Goal: Task Accomplishment & Management: Use online tool/utility

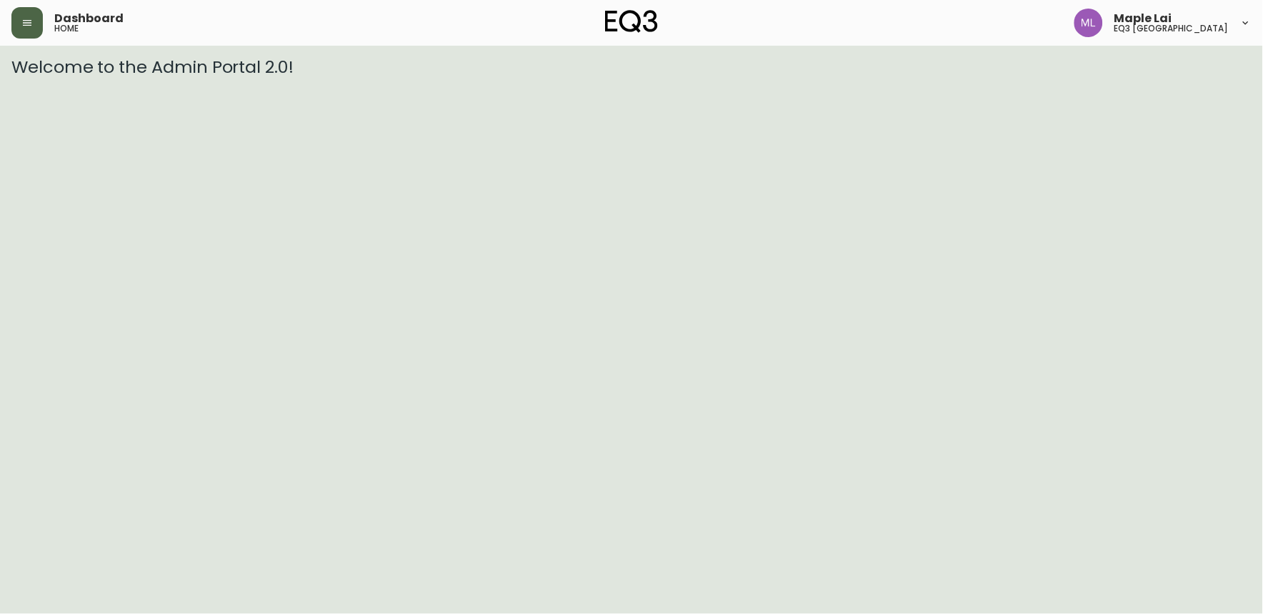
click at [30, 26] on icon "button" at bounding box center [26, 22] width 11 height 11
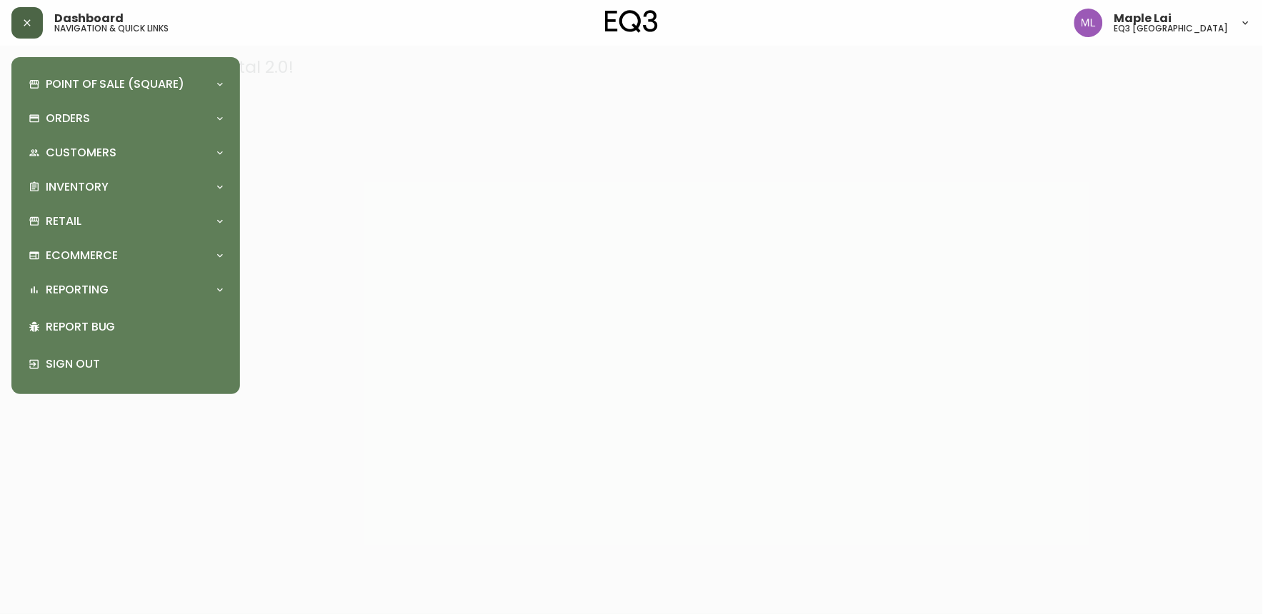
drag, startPoint x: 513, startPoint y: 250, endPoint x: 496, endPoint y: 188, distance: 64.5
click at [512, 234] on div at bounding box center [631, 307] width 1263 height 614
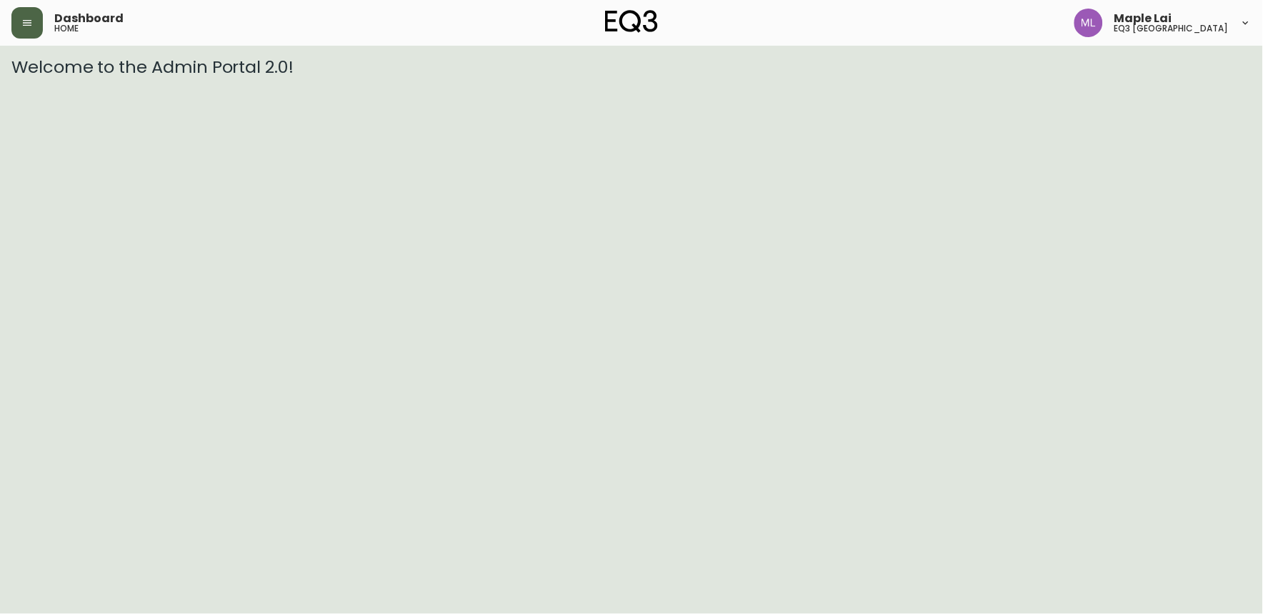
click at [18, 26] on button "button" at bounding box center [26, 22] width 31 height 31
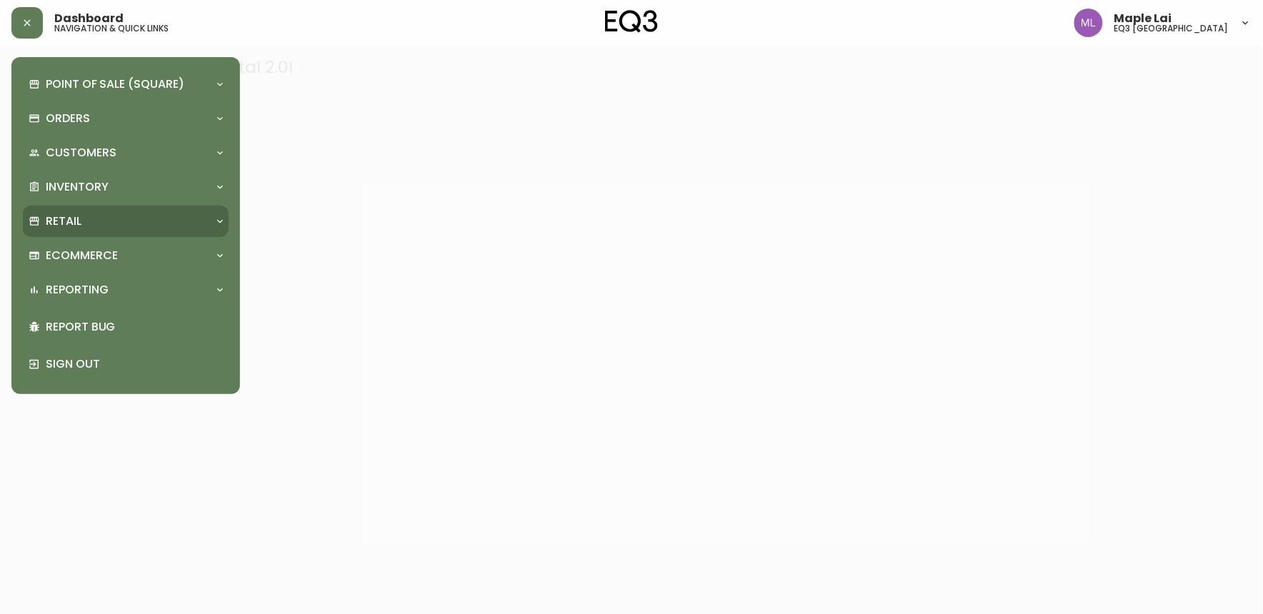
click at [96, 219] on div "Retail" at bounding box center [119, 222] width 180 height 16
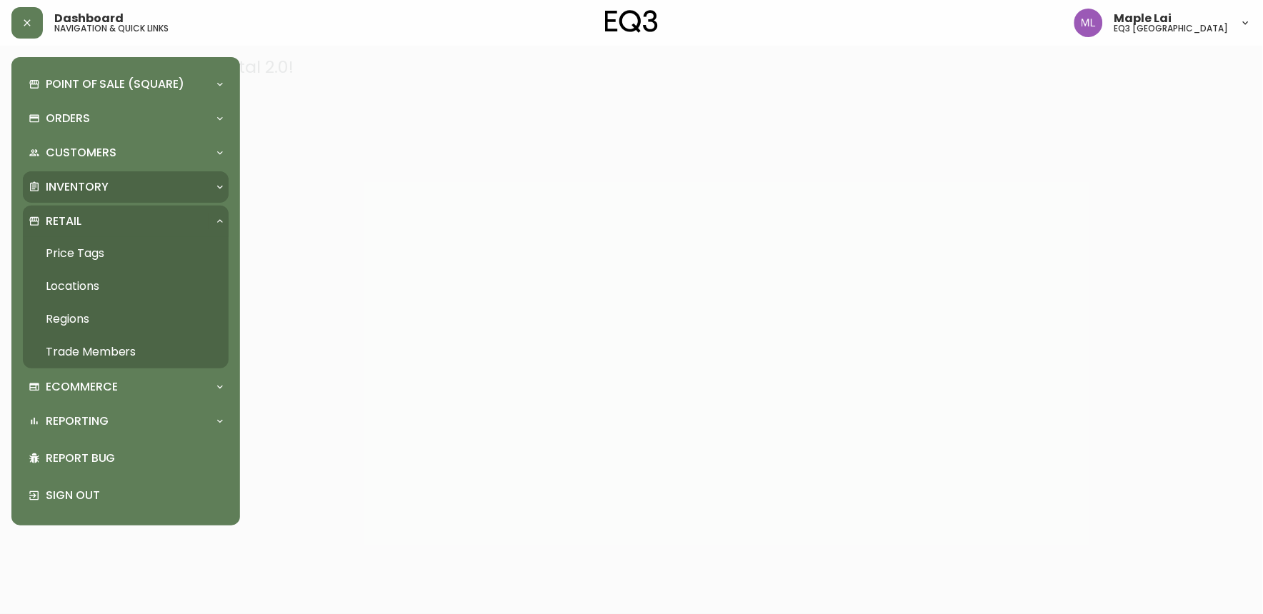
click at [108, 175] on div "Inventory" at bounding box center [126, 186] width 206 height 31
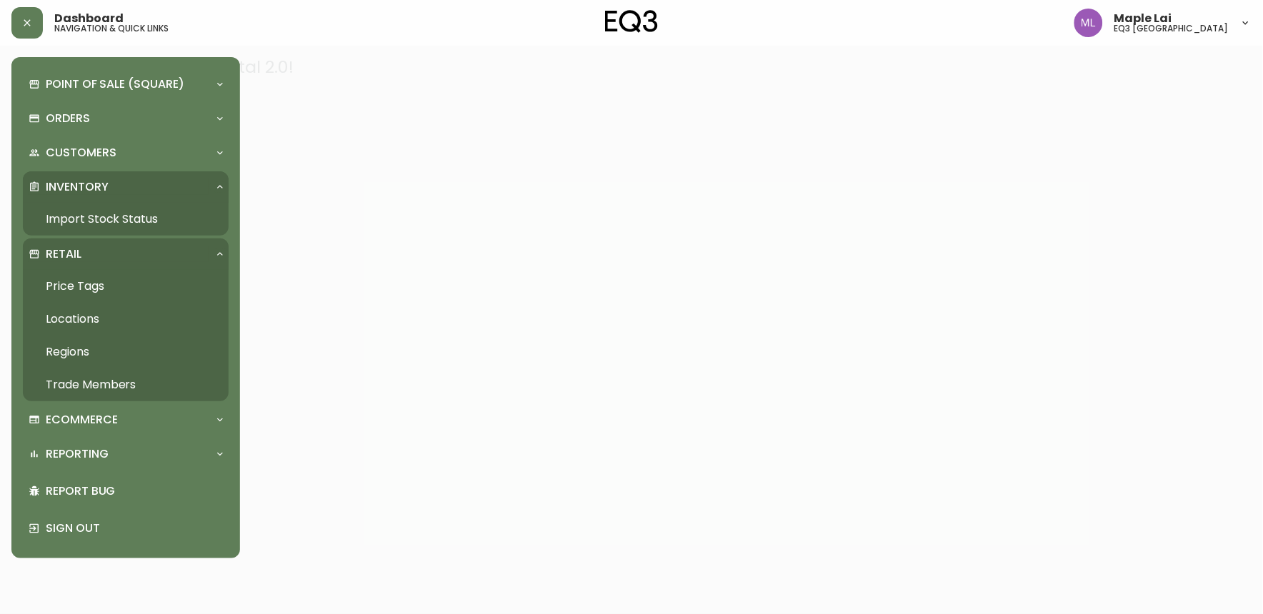
click at [126, 215] on link "Import Stock Status" at bounding box center [126, 219] width 206 height 33
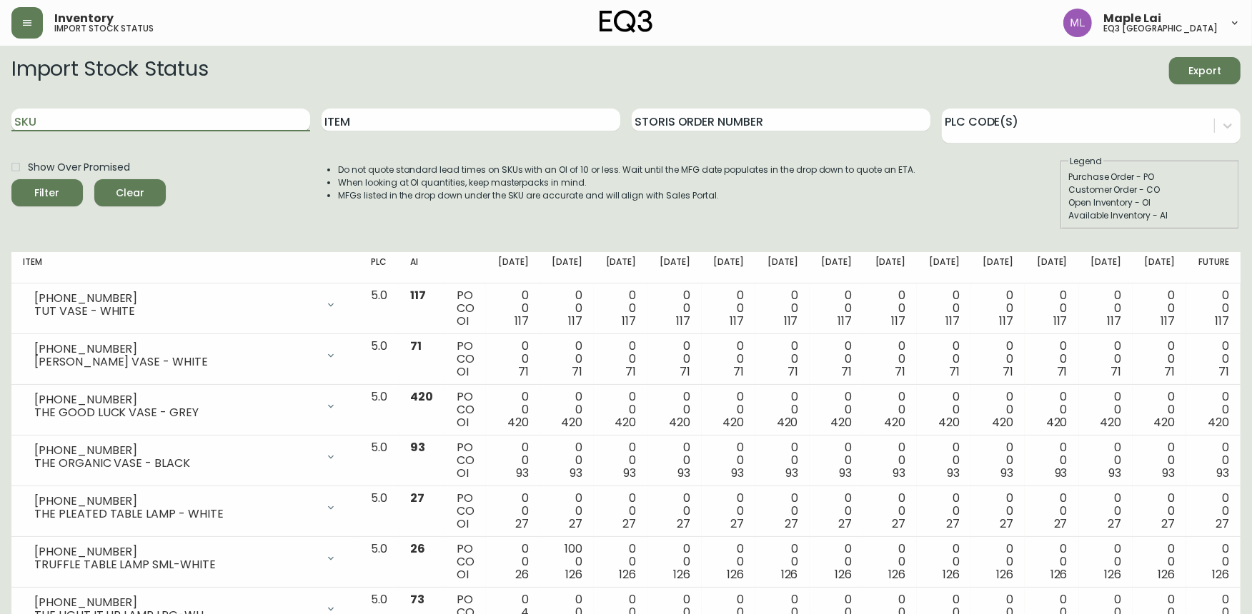
click at [125, 116] on input "SKU" at bounding box center [160, 120] width 299 height 23
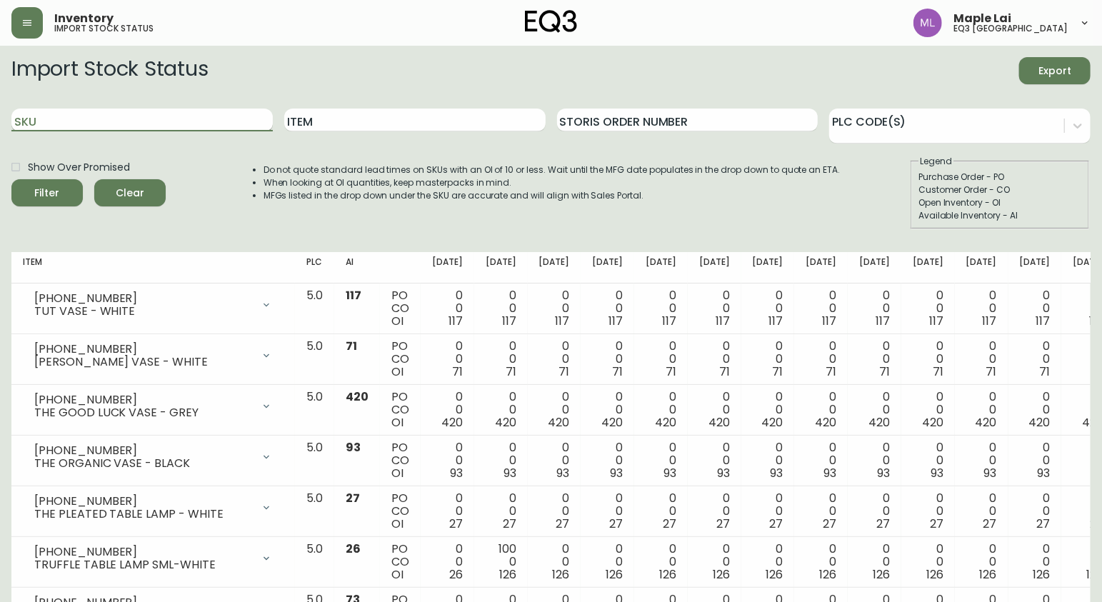
click at [232, 117] on input "SKU" at bounding box center [142, 120] width 262 height 23
paste input "3020-629-13-B"
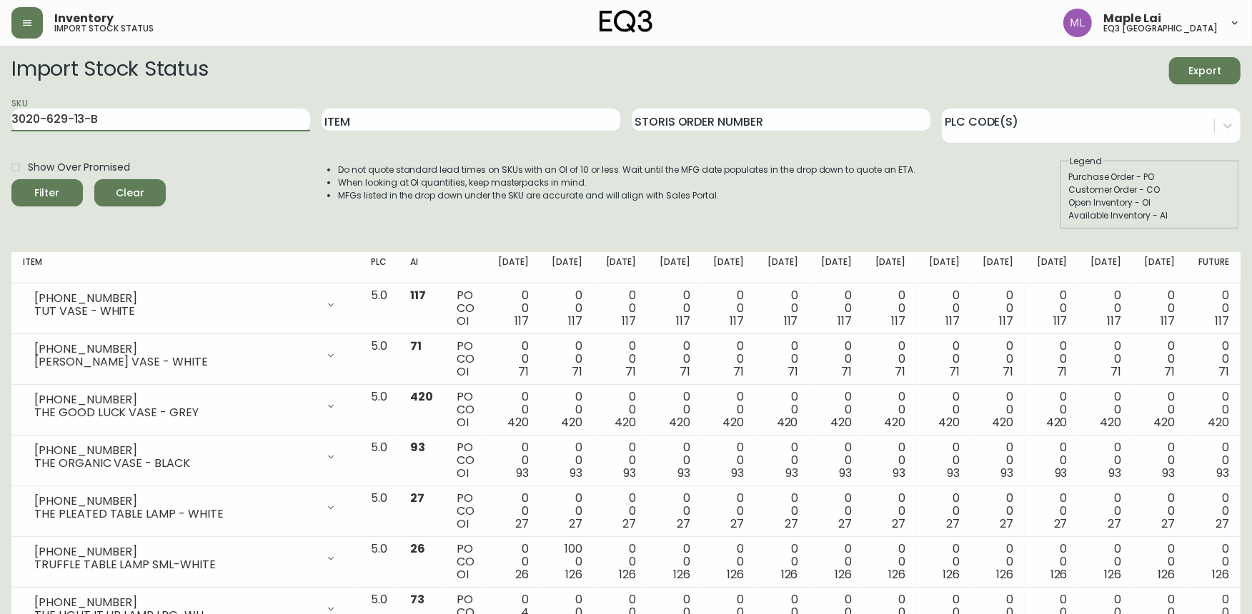
type input "3020-629-13-B"
click at [11, 179] on button "Filter" at bounding box center [46, 192] width 71 height 27
